Goal: Task Accomplishment & Management: Use online tool/utility

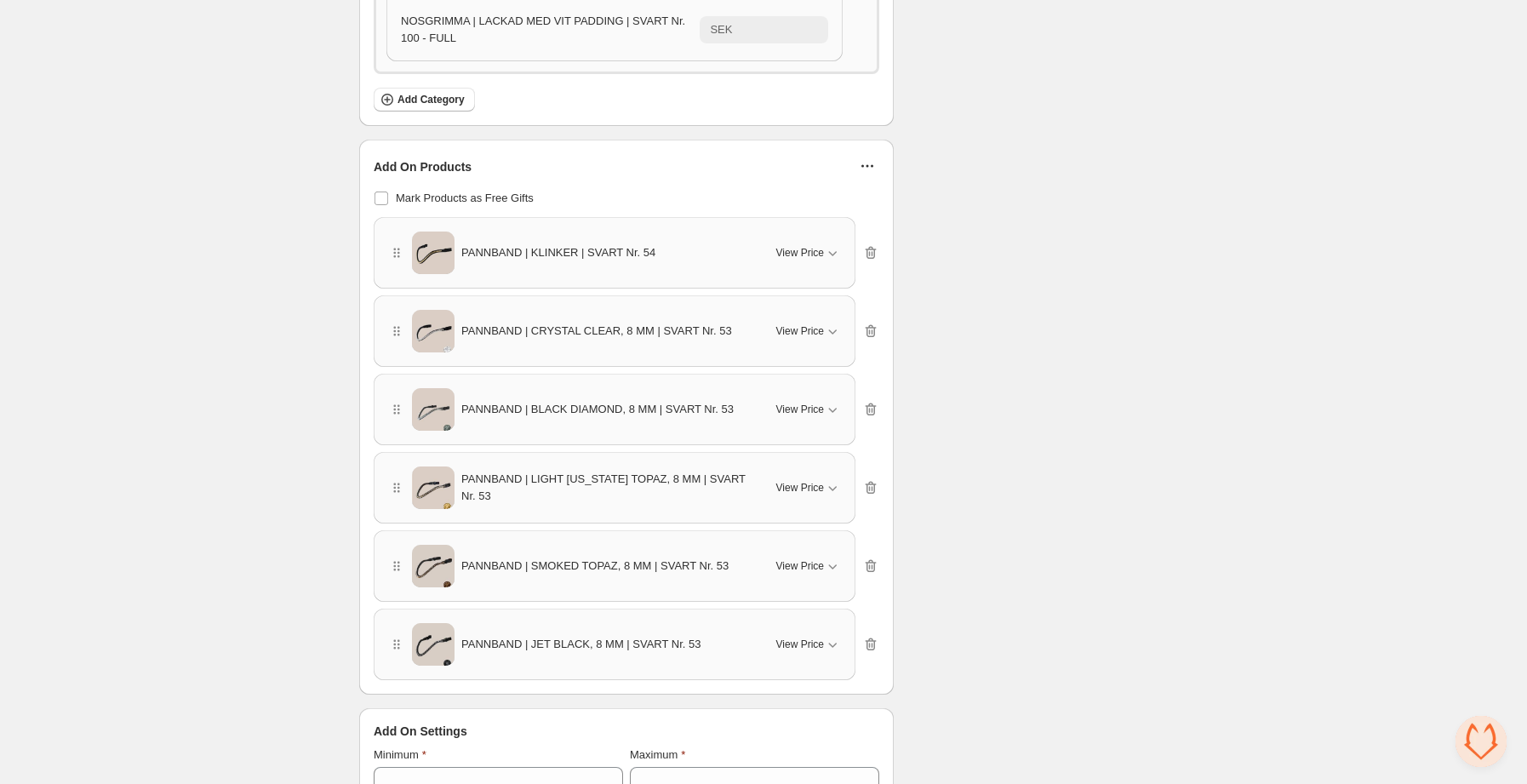
scroll to position [1145, 0]
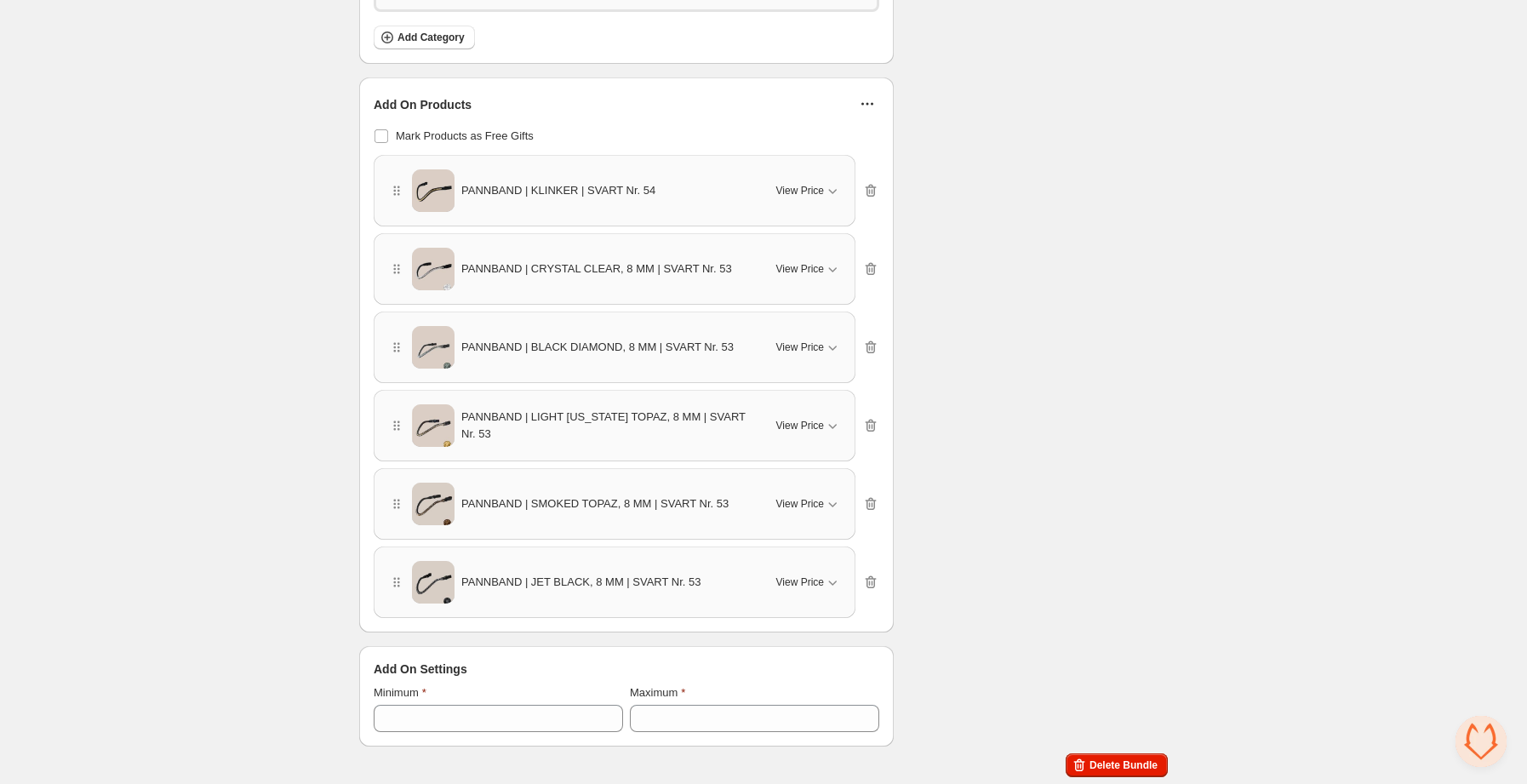
click at [805, 272] on span "View Price" at bounding box center [800, 269] width 48 height 14
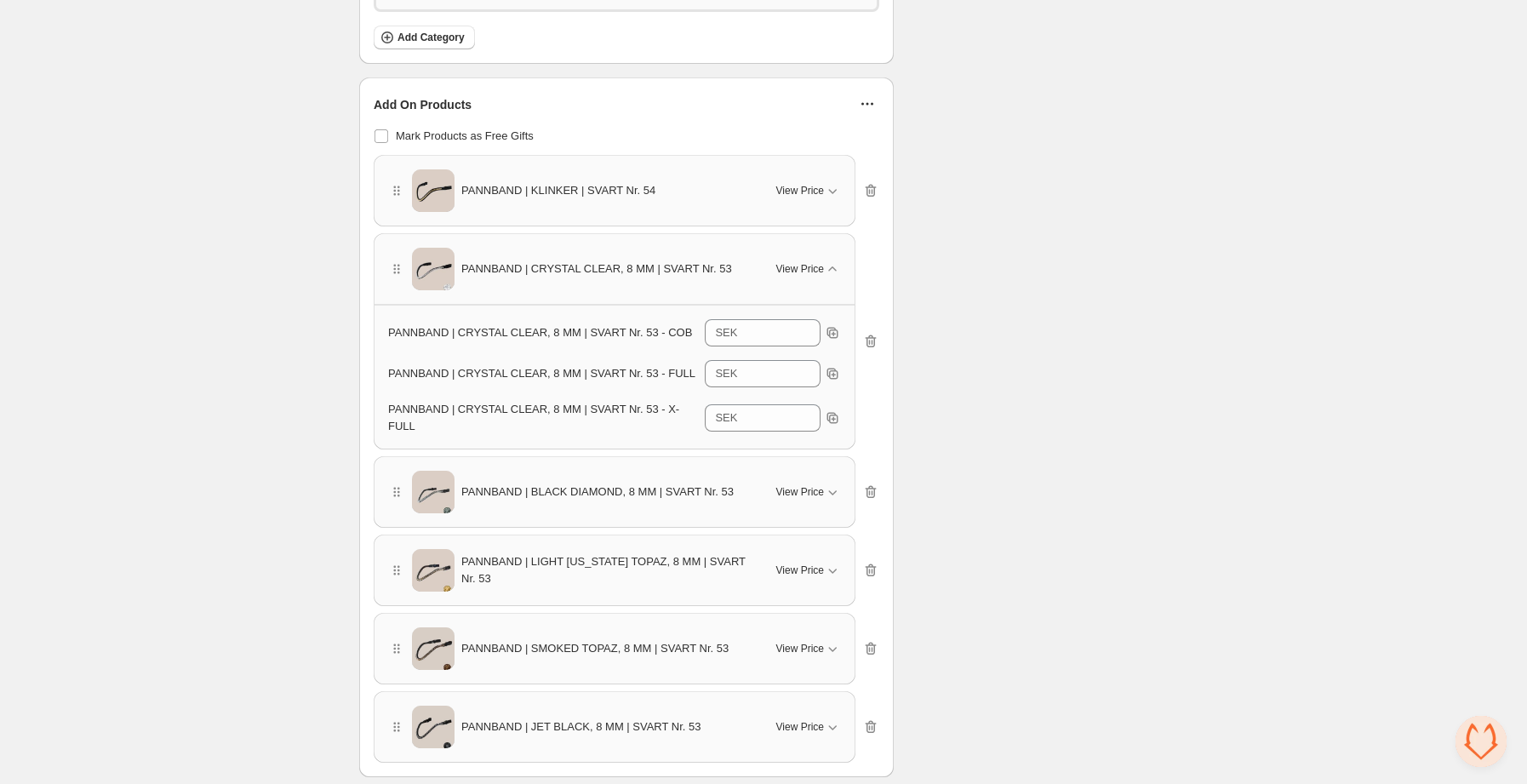
click at [804, 205] on div "PANNBAND | KLINKER | SVART Nr. 54 View Price" at bounding box center [615, 190] width 453 height 43
click at [815, 198] on div "View Price" at bounding box center [808, 191] width 65 height 17
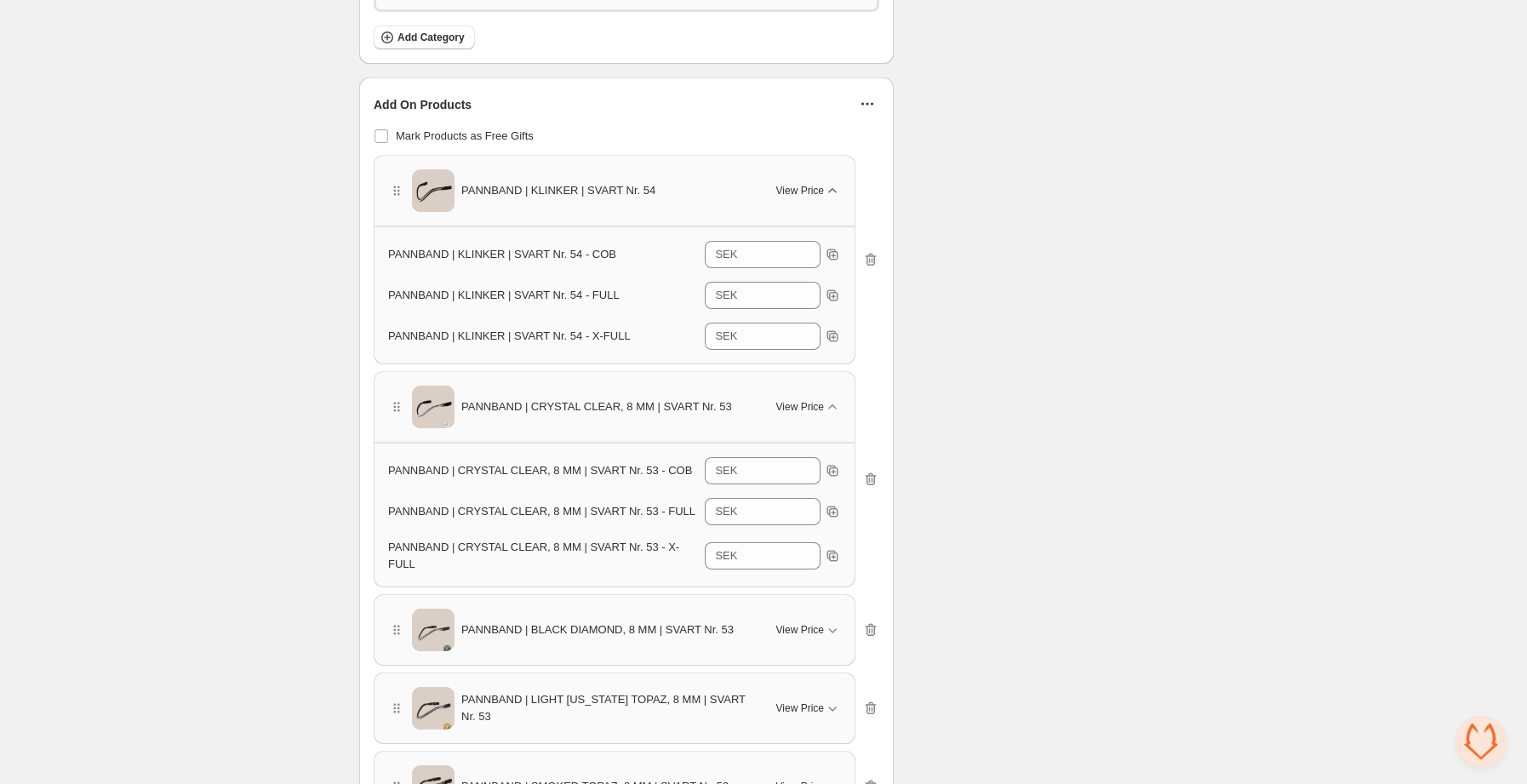
click at [814, 193] on span "View Price" at bounding box center [800, 191] width 48 height 14
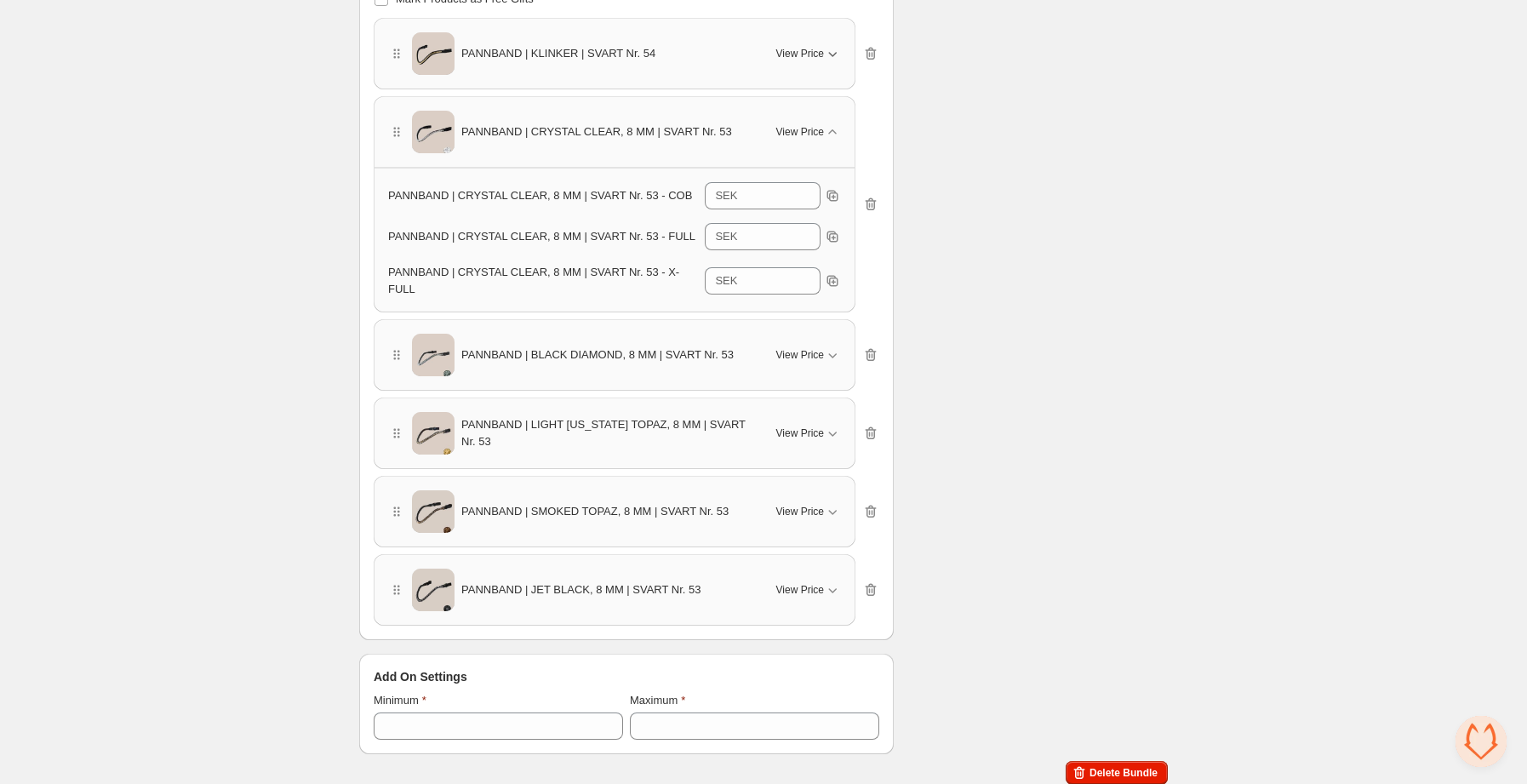
scroll to position [1281, 0]
click at [815, 355] on span "View Price" at bounding box center [800, 356] width 48 height 14
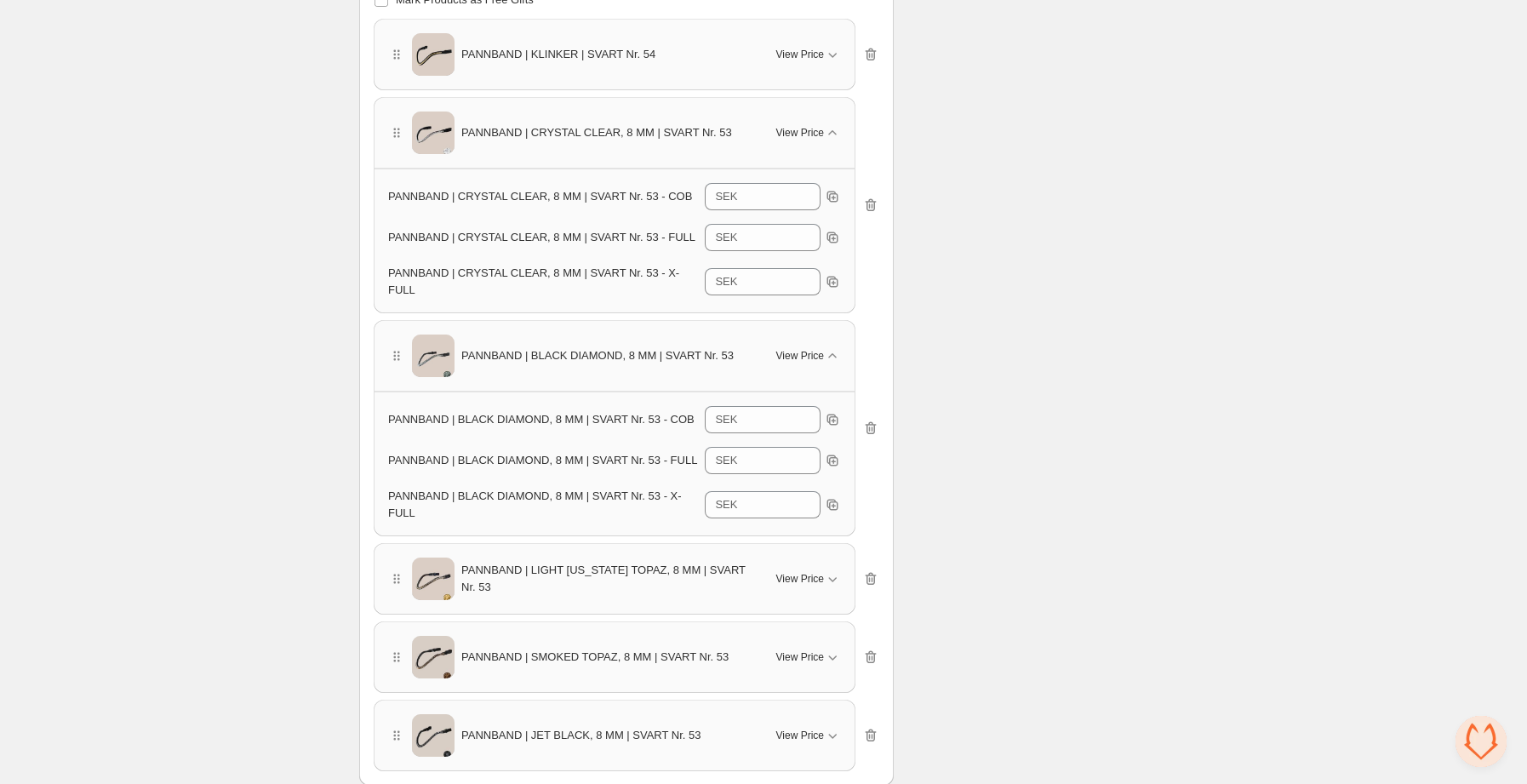
click at [591, 454] on span "PANNBAND | BLACK DIAMOND, 8 MM | SVART Nr. 53 - FULL" at bounding box center [543, 460] width 309 height 13
click at [834, 456] on icon "button" at bounding box center [833, 461] width 11 height 11
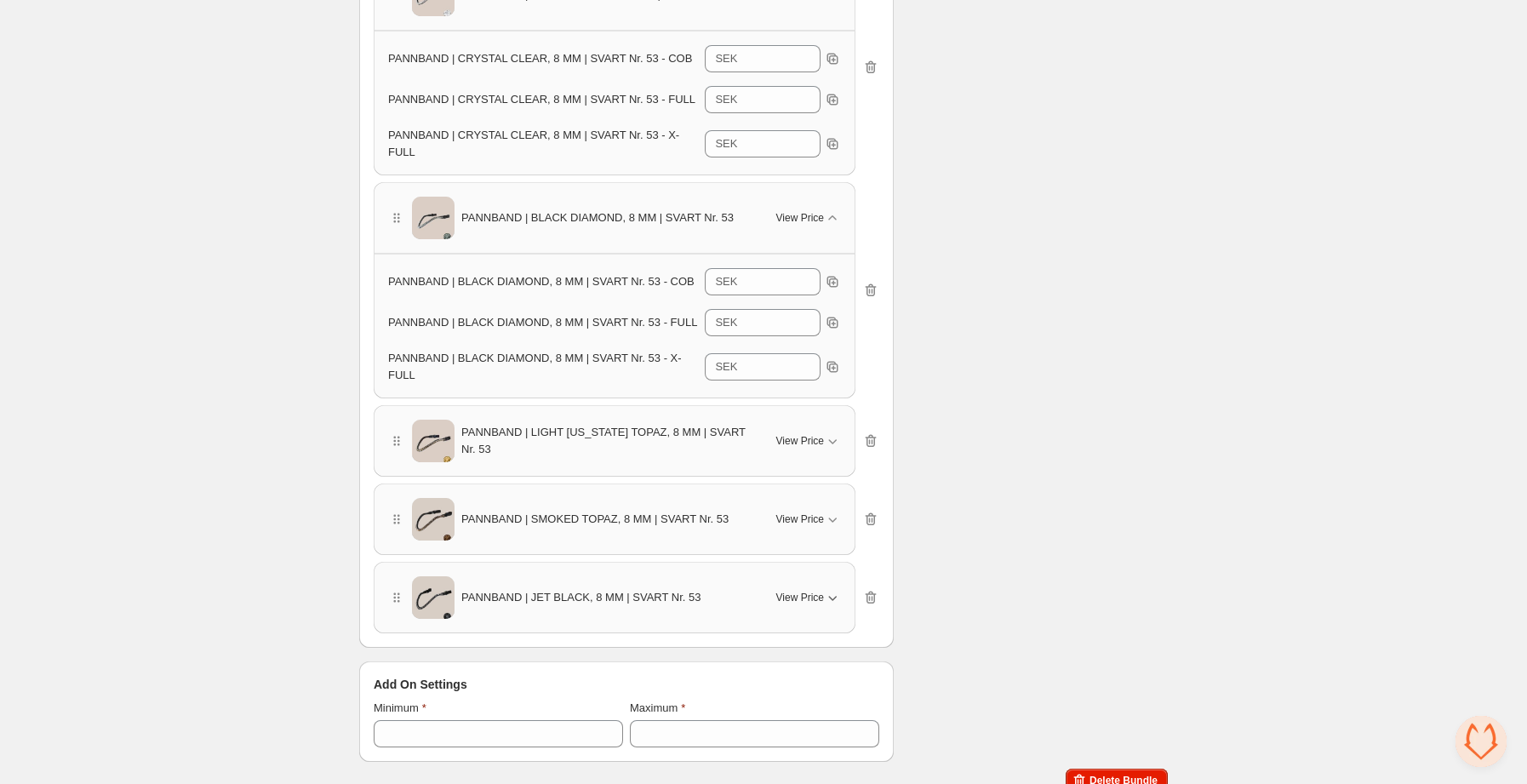
click at [811, 591] on span "View Price" at bounding box center [800, 598] width 48 height 14
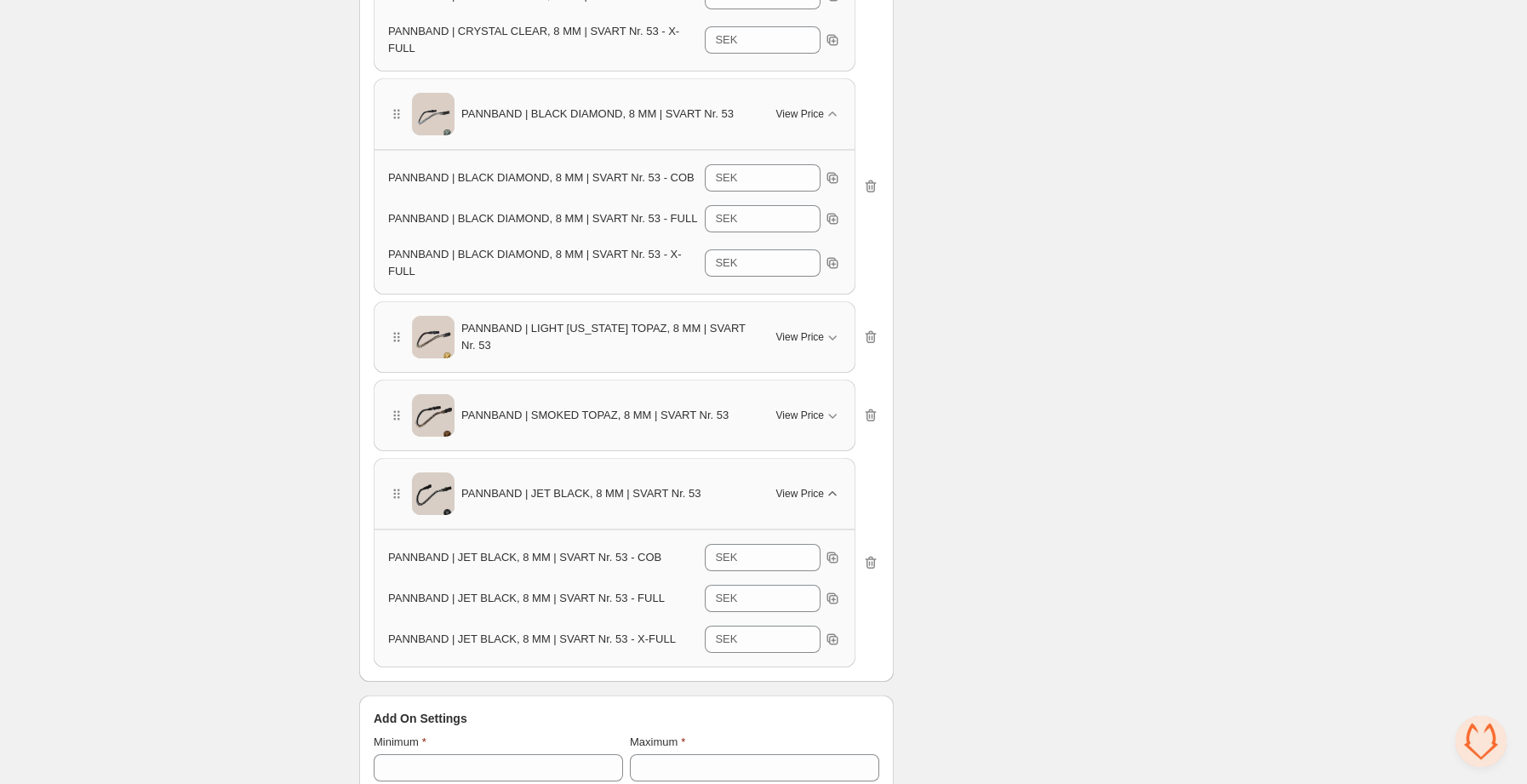
scroll to position [1523, 0]
click at [641, 591] on span "PANNBAND | JET BLACK, 8 MM | SVART Nr. 53 - FULL" at bounding box center [526, 597] width 277 height 13
click at [835, 589] on icon "button" at bounding box center [833, 598] width 17 height 17
click at [829, 406] on icon "button" at bounding box center [833, 415] width 17 height 17
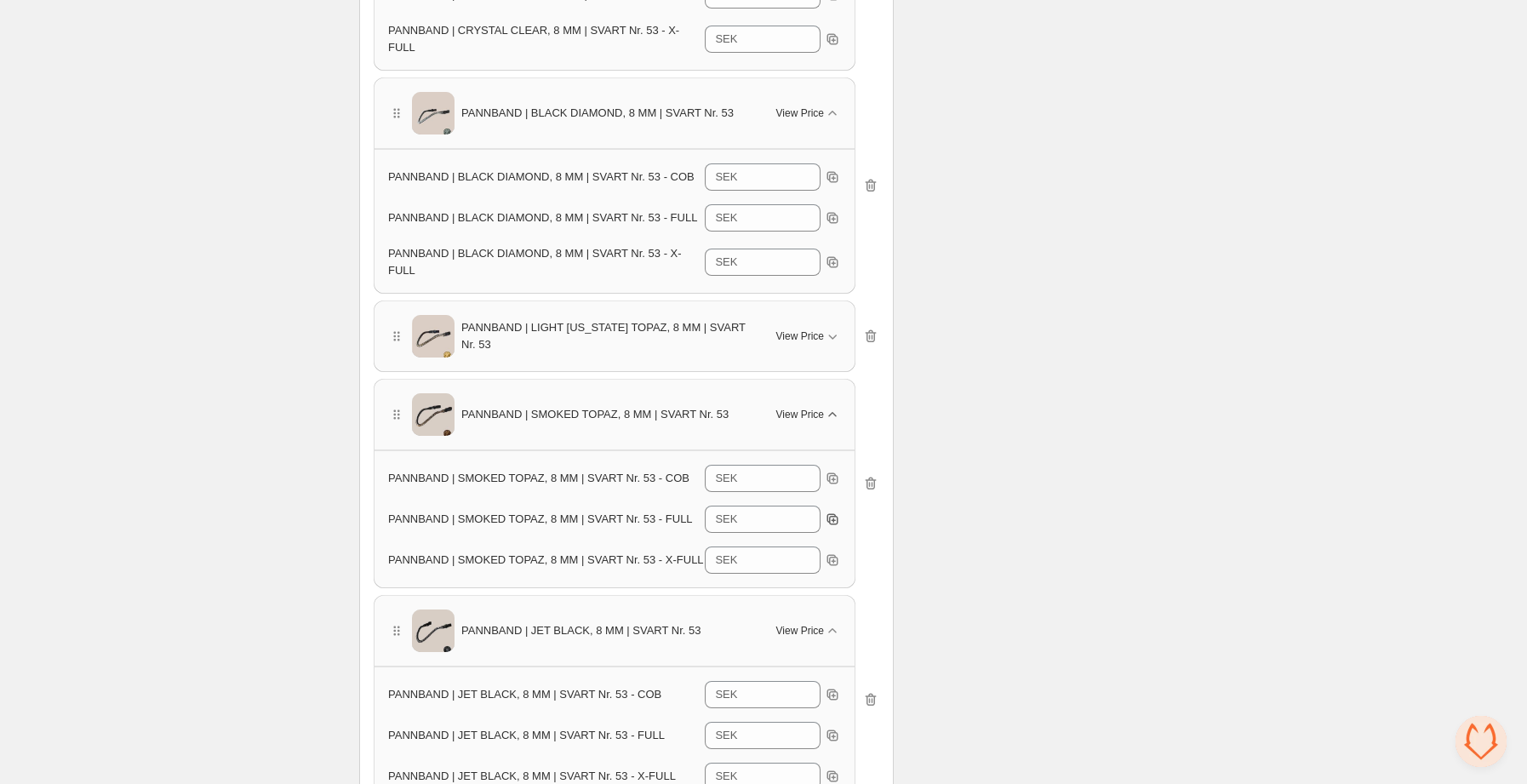
click at [836, 514] on icon "button" at bounding box center [833, 519] width 11 height 11
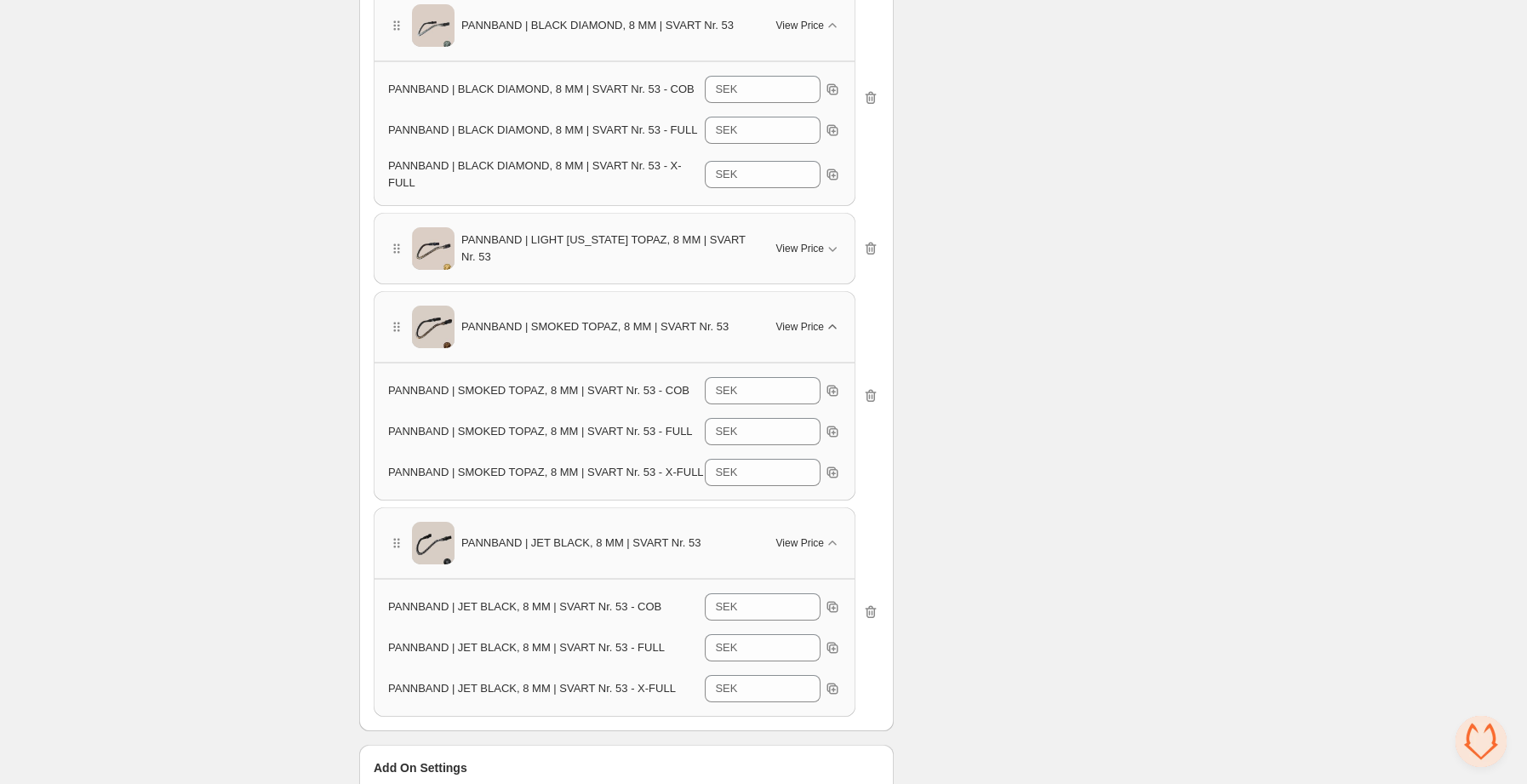
scroll to position [1610, 0]
click at [611, 426] on span "PANNBAND | SMOKED TOPAZ, 8 MM | SVART Nr. 53 - FULL" at bounding box center [540, 432] width 305 height 13
click at [831, 384] on icon "button" at bounding box center [833, 393] width 17 height 17
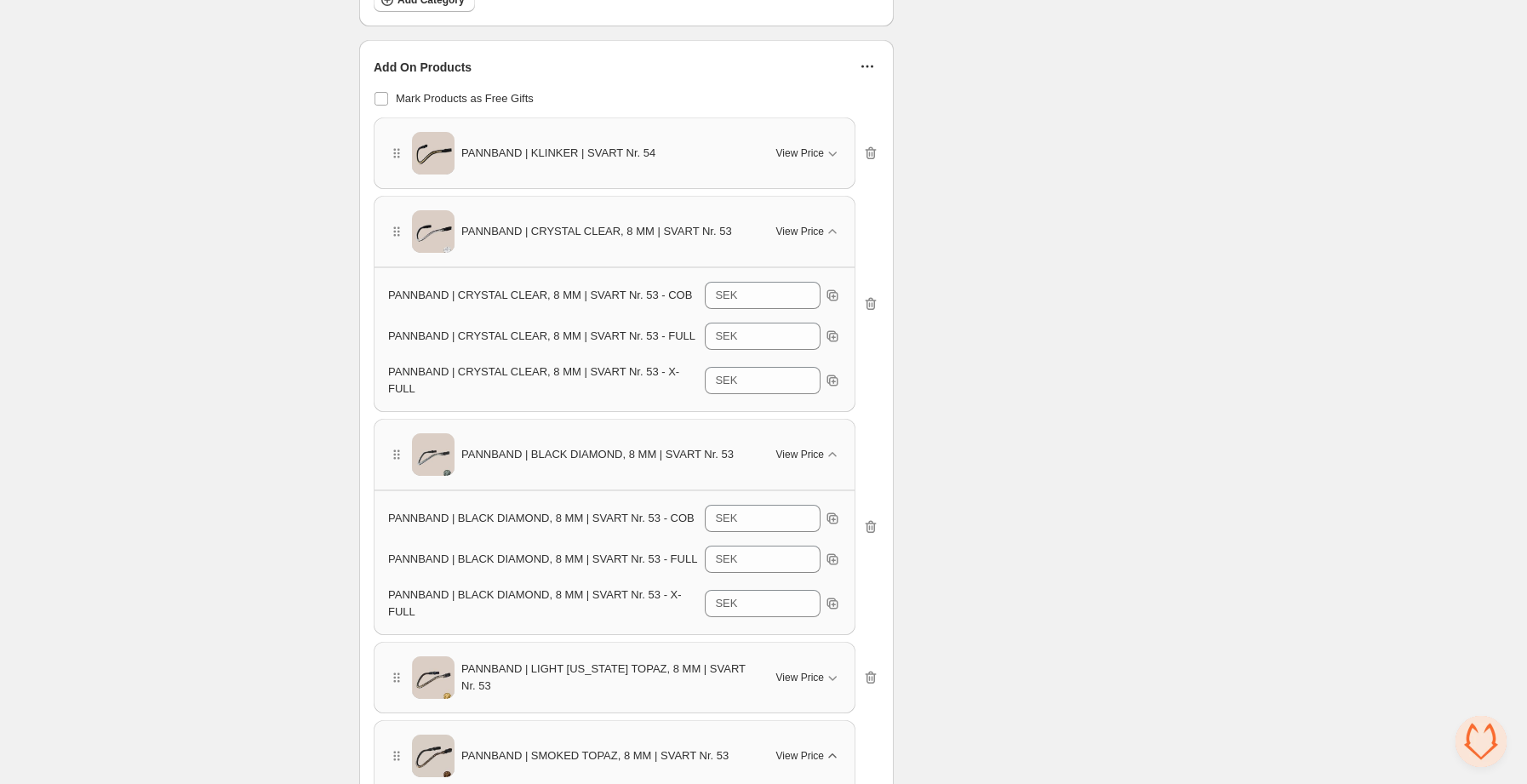
scroll to position [1178, 0]
click at [863, 77] on icon "button" at bounding box center [868, 71] width 17 height 17
click at [884, 106] on span "Edit Products" at bounding box center [880, 107] width 72 height 17
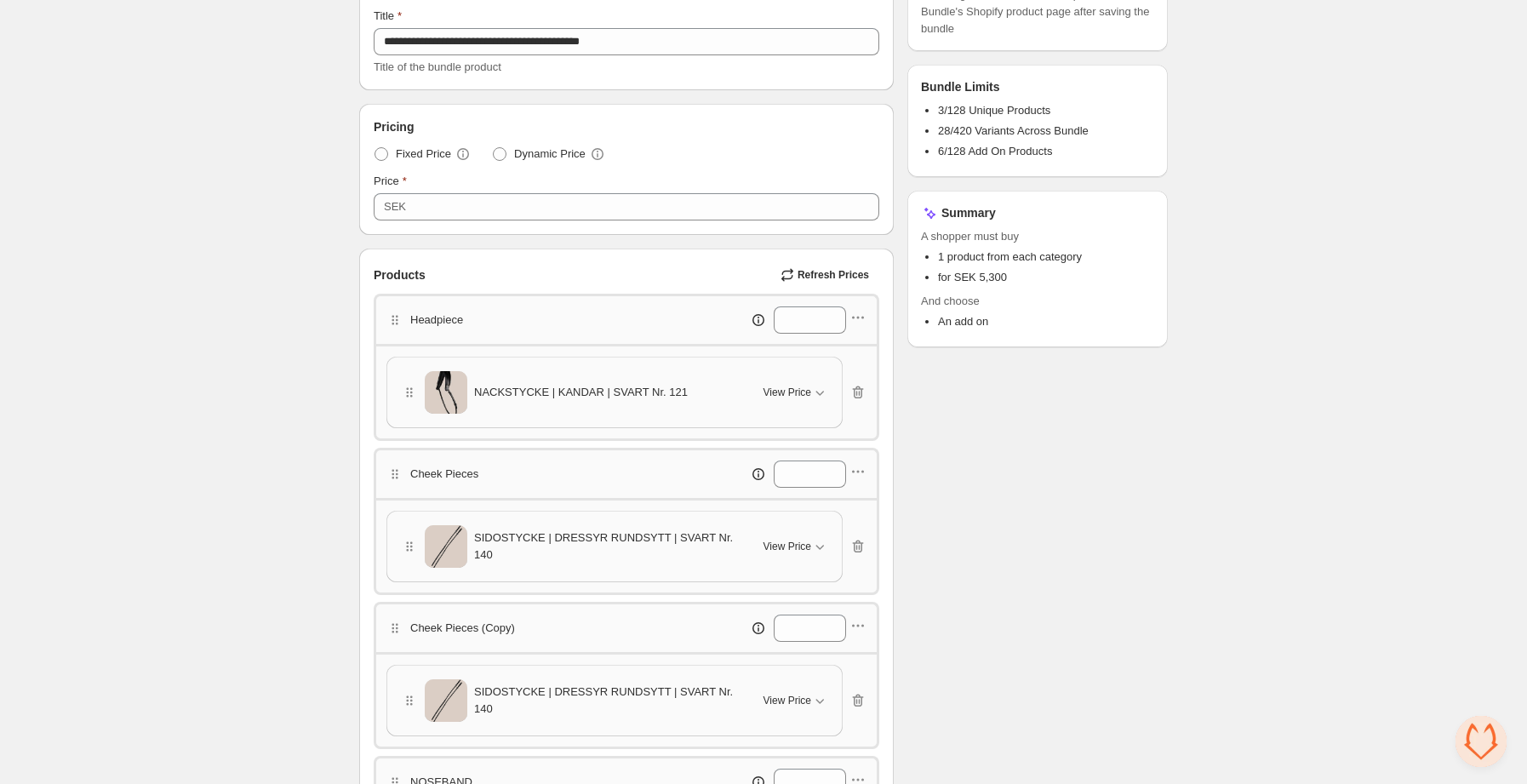
scroll to position [0, 0]
